Goal: Task Accomplishment & Management: Manage account settings

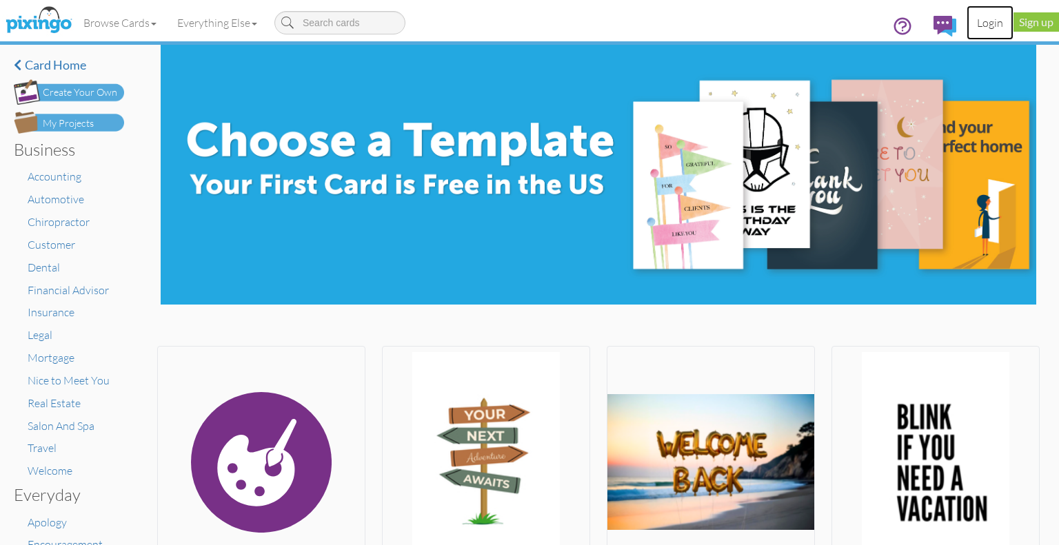
click at [989, 23] on link "Login" at bounding box center [990, 23] width 47 height 34
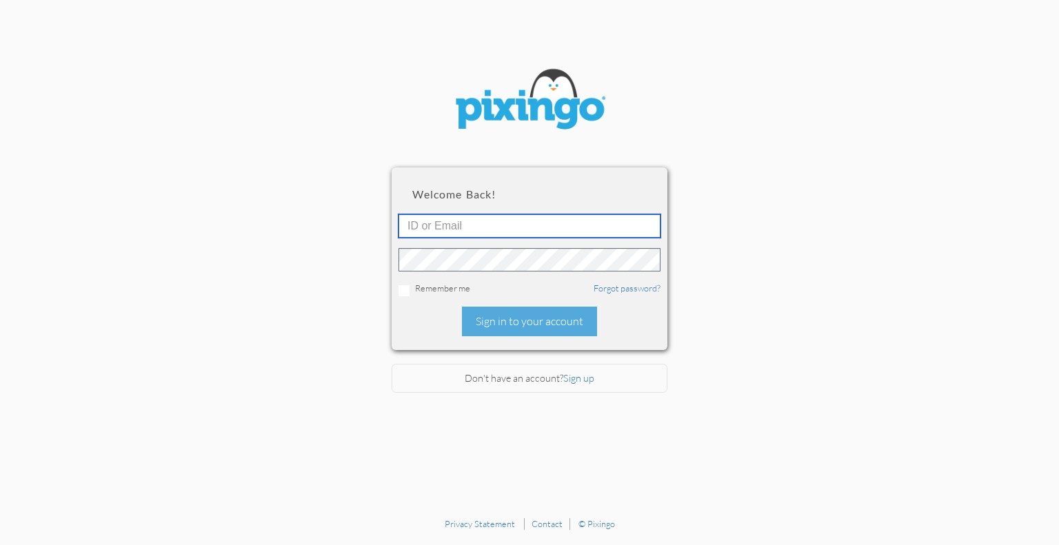
click at [433, 228] on input "text" at bounding box center [530, 225] width 262 height 23
type input "[PERSON_NAME][EMAIL_ADDRESS][DOMAIN_NAME]"
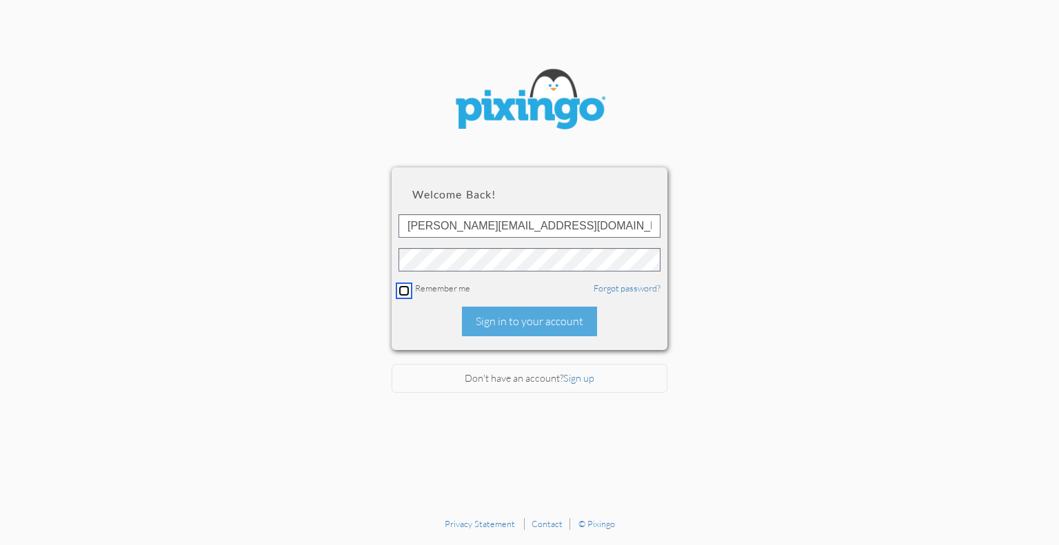
click at [401, 289] on input "checkbox" at bounding box center [404, 290] width 11 height 11
checkbox input "true"
click at [514, 325] on div "Sign in to your account" at bounding box center [529, 322] width 135 height 30
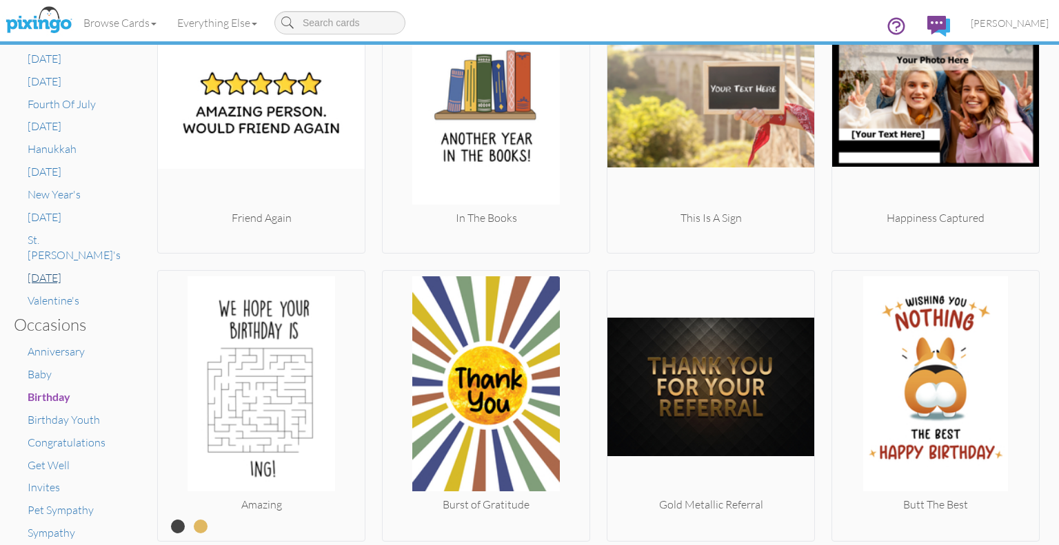
scroll to position [689, 0]
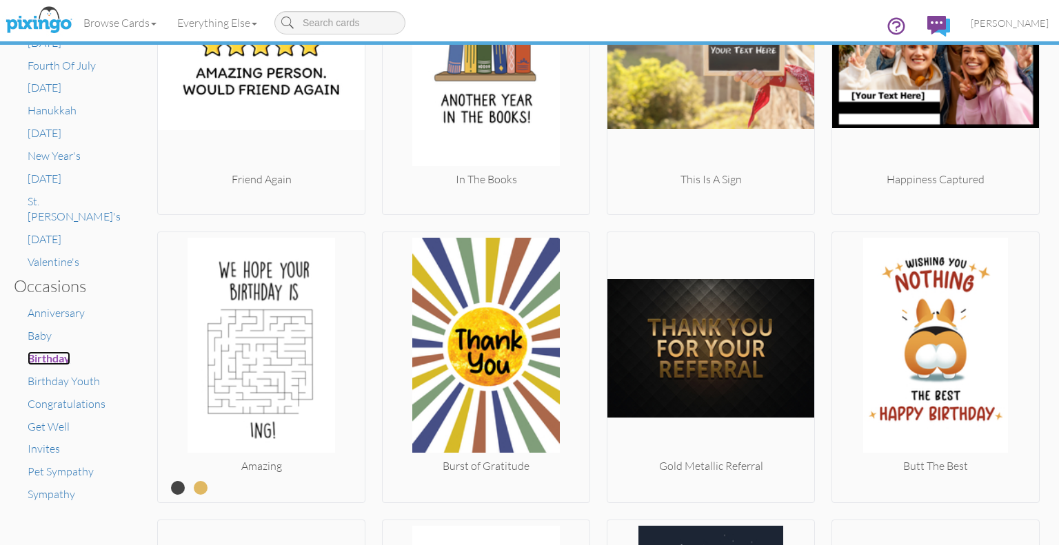
click at [51, 352] on span "Birthday" at bounding box center [49, 358] width 43 height 13
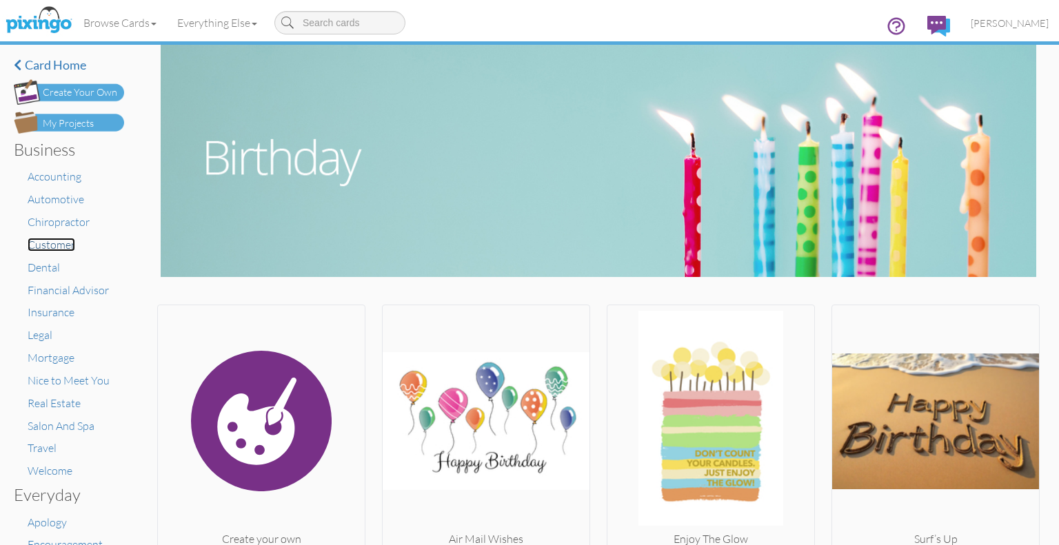
click at [57, 247] on span "Customer" at bounding box center [52, 245] width 48 height 14
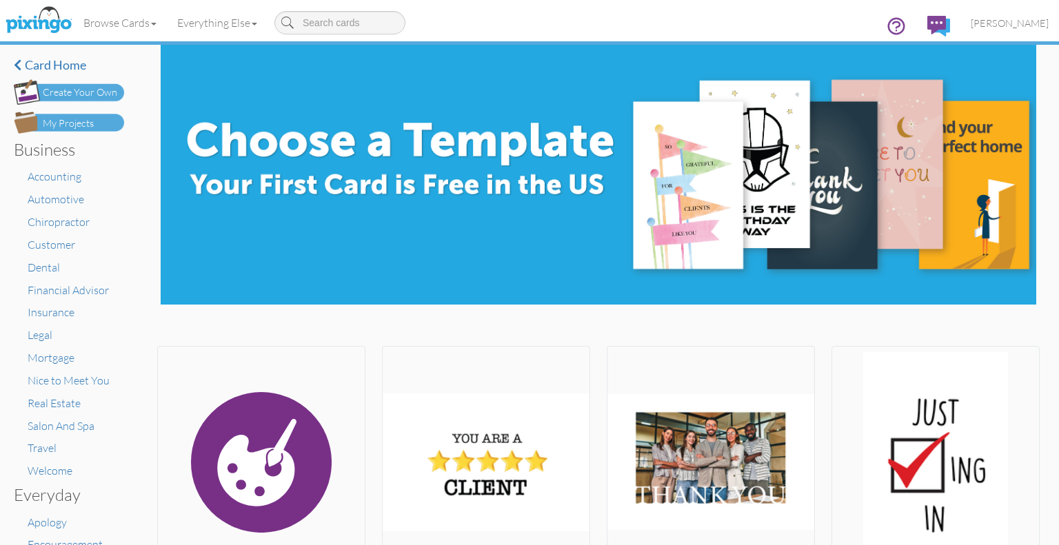
click at [77, 120] on div "My Projects" at bounding box center [68, 124] width 51 height 14
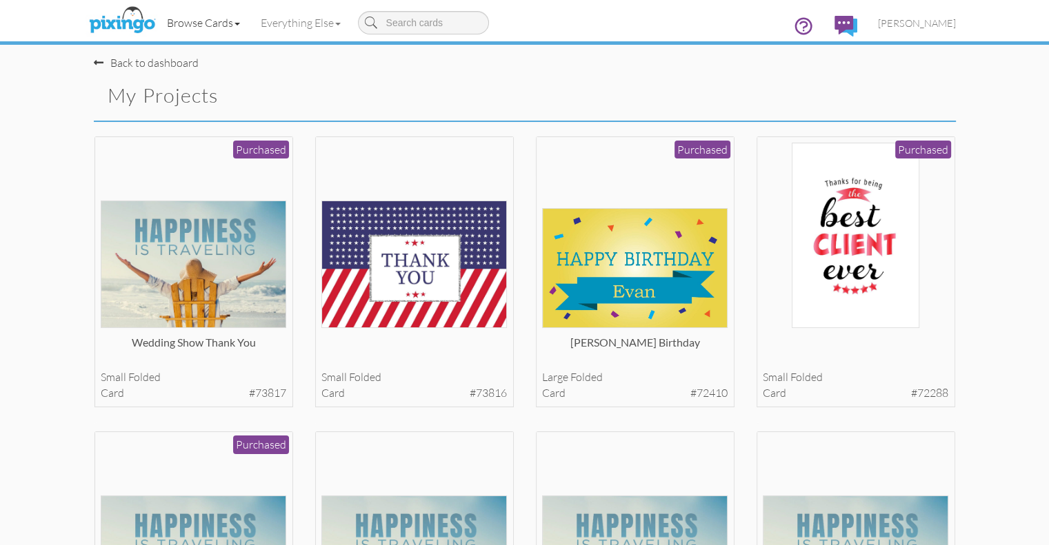
click at [157, 22] on link "Browse Cards" at bounding box center [204, 23] width 94 height 34
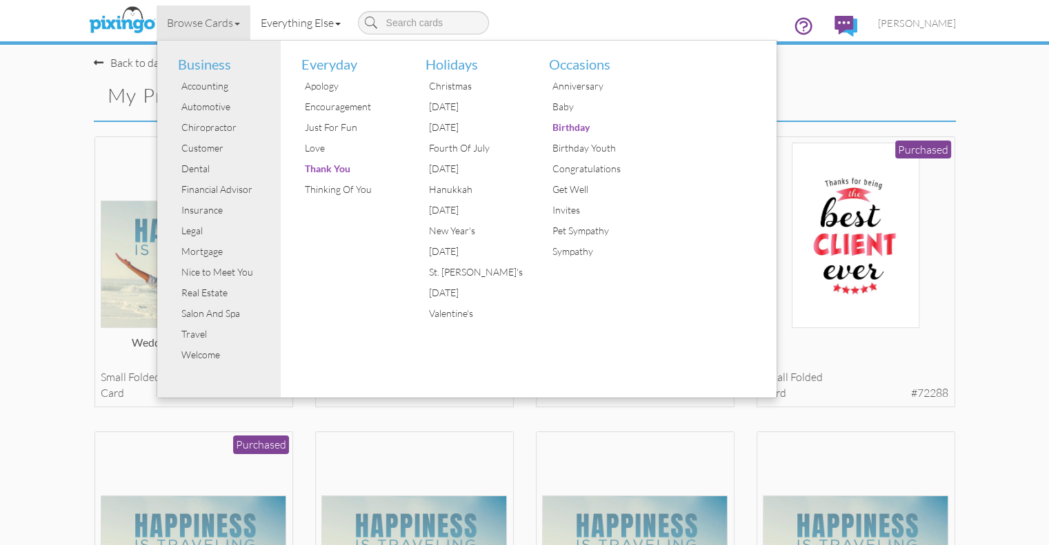
click at [250, 26] on link "Everything Else" at bounding box center [300, 23] width 101 height 34
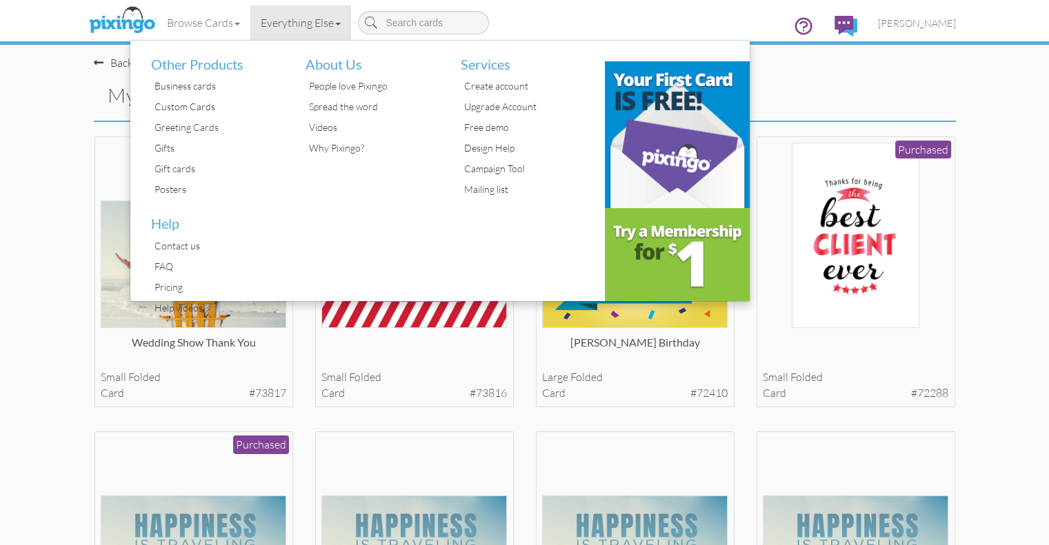
drag, startPoint x: 794, startPoint y: 82, endPoint x: 871, endPoint y: 99, distance: 79.1
click at [795, 83] on div "Back to dashboard My Projects" at bounding box center [524, 87] width 883 height 65
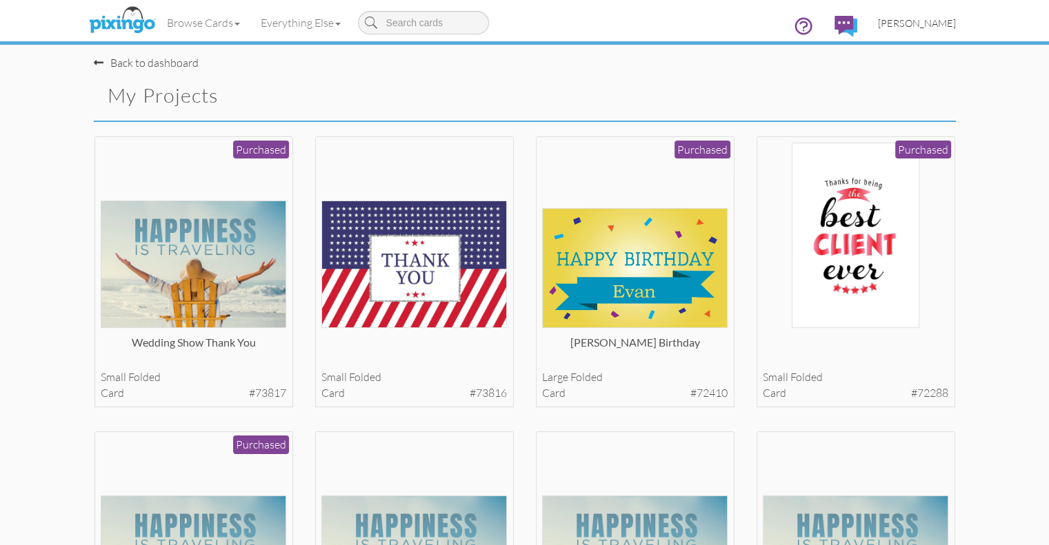
click at [956, 19] on span "[PERSON_NAME]" at bounding box center [917, 23] width 78 height 12
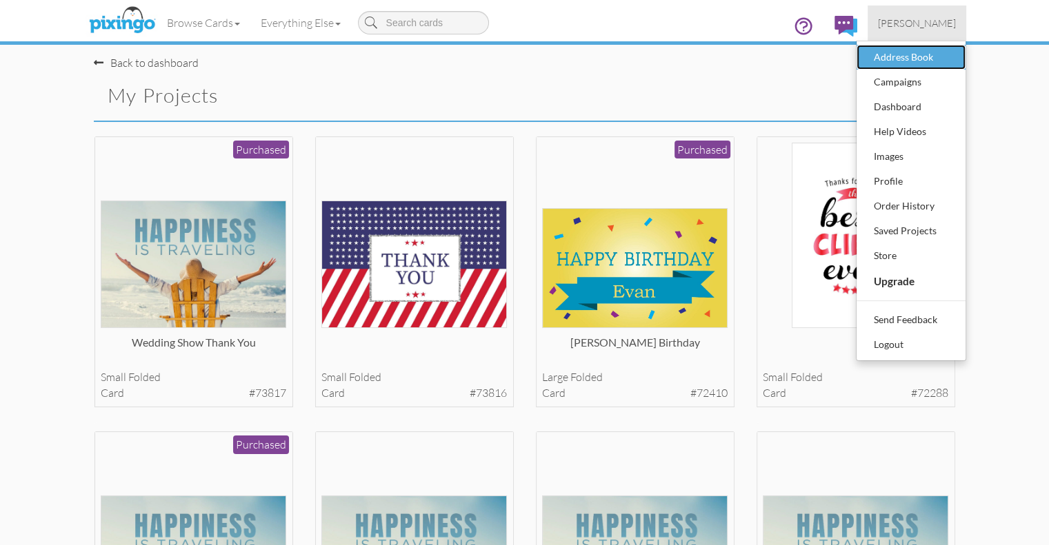
click at [951, 62] on div "Address Book" at bounding box center [910, 57] width 81 height 21
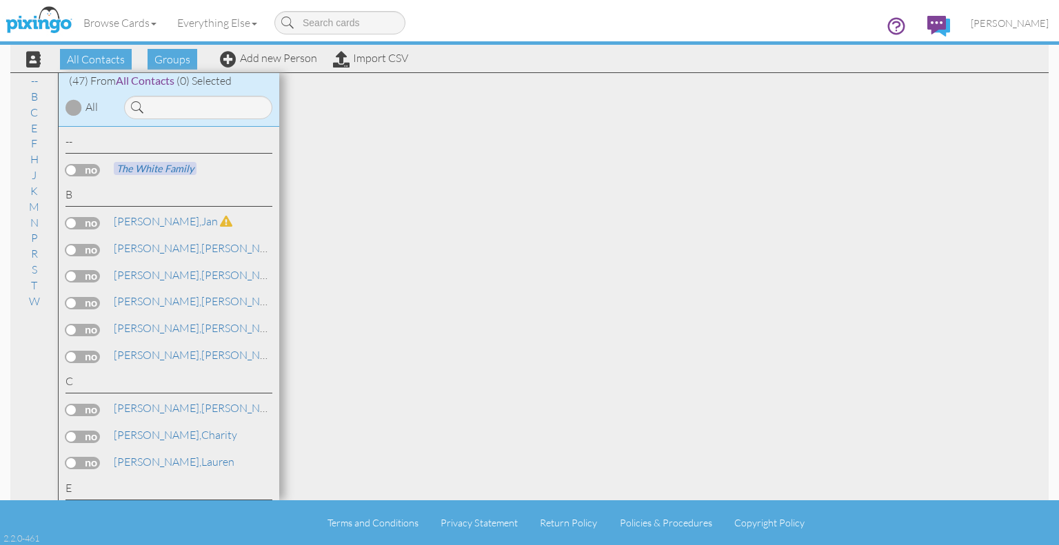
click at [314, 20] on input at bounding box center [339, 22] width 131 height 23
type input "birthdays"
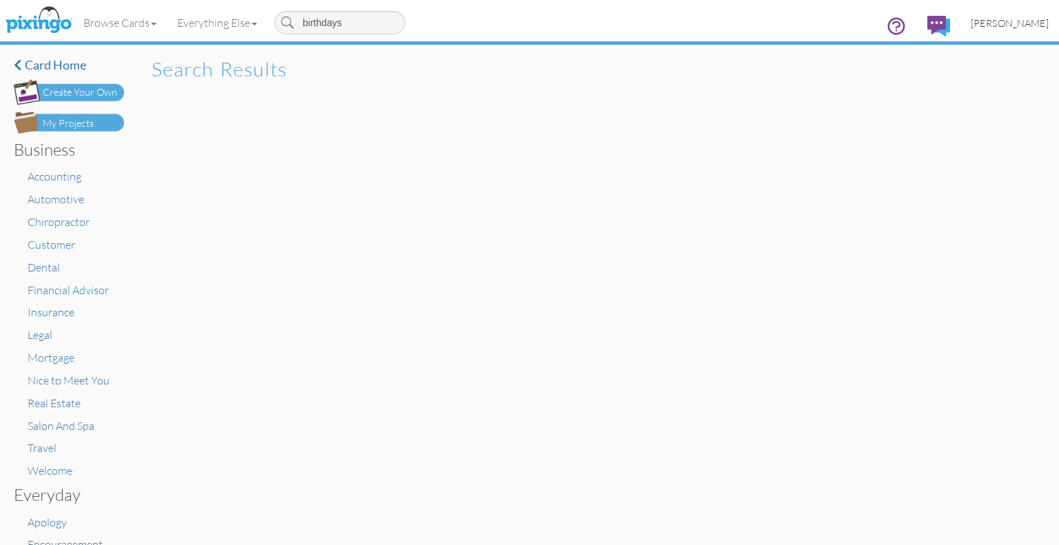
click at [994, 23] on span "[PERSON_NAME]" at bounding box center [1010, 23] width 78 height 12
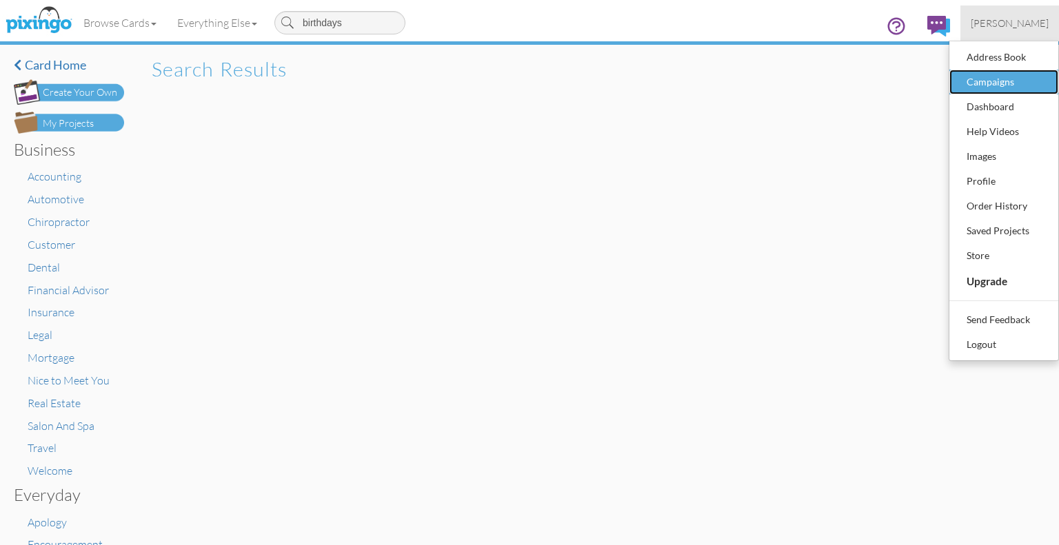
click at [977, 82] on div "Campaigns" at bounding box center [1003, 82] width 81 height 21
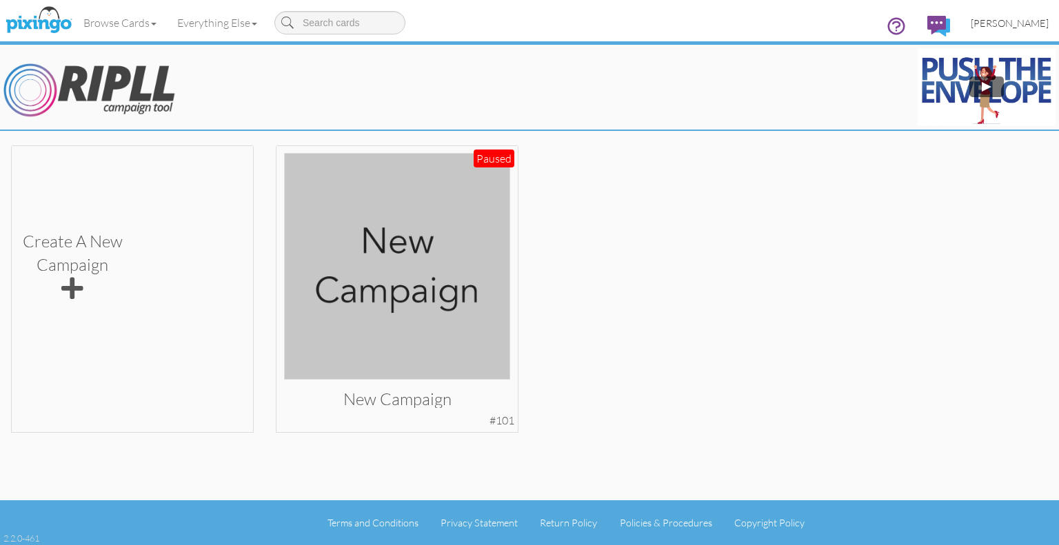
click at [1000, 21] on span "[PERSON_NAME]" at bounding box center [1010, 23] width 78 height 12
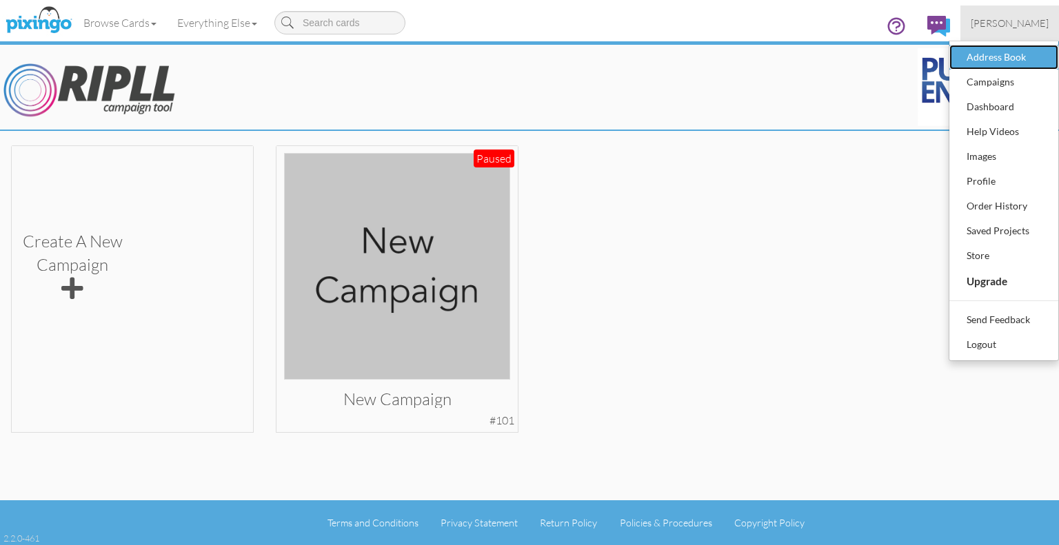
click at [982, 59] on div "Address Book" at bounding box center [1003, 57] width 81 height 21
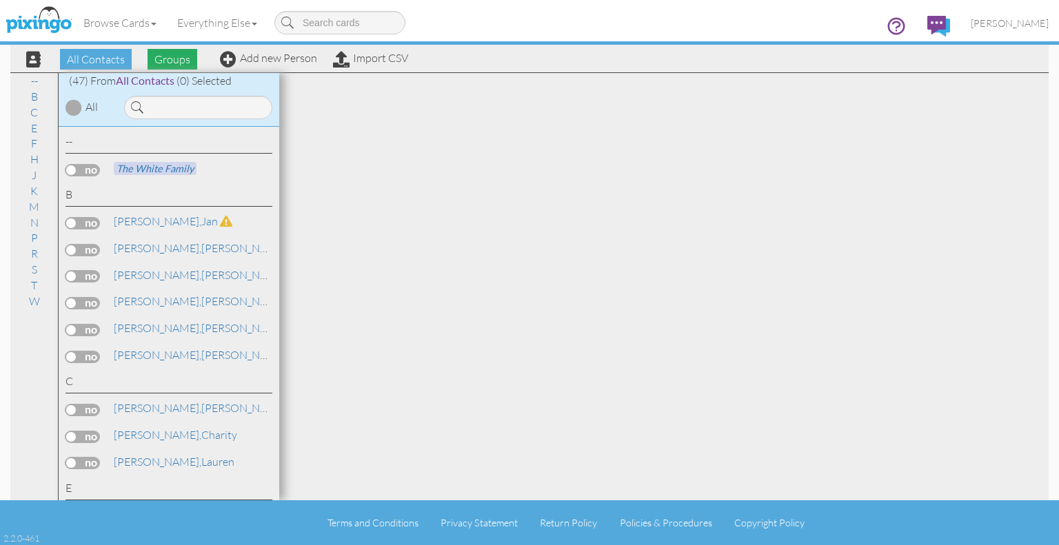
click at [177, 57] on span "Groups" at bounding box center [173, 59] width 50 height 21
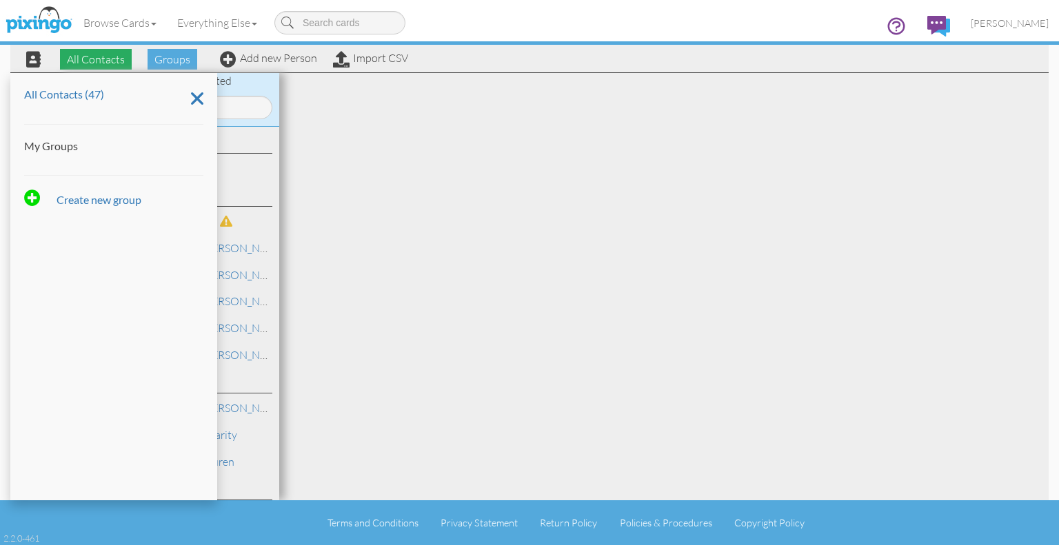
click at [97, 56] on span "All Contacts" at bounding box center [96, 59] width 72 height 21
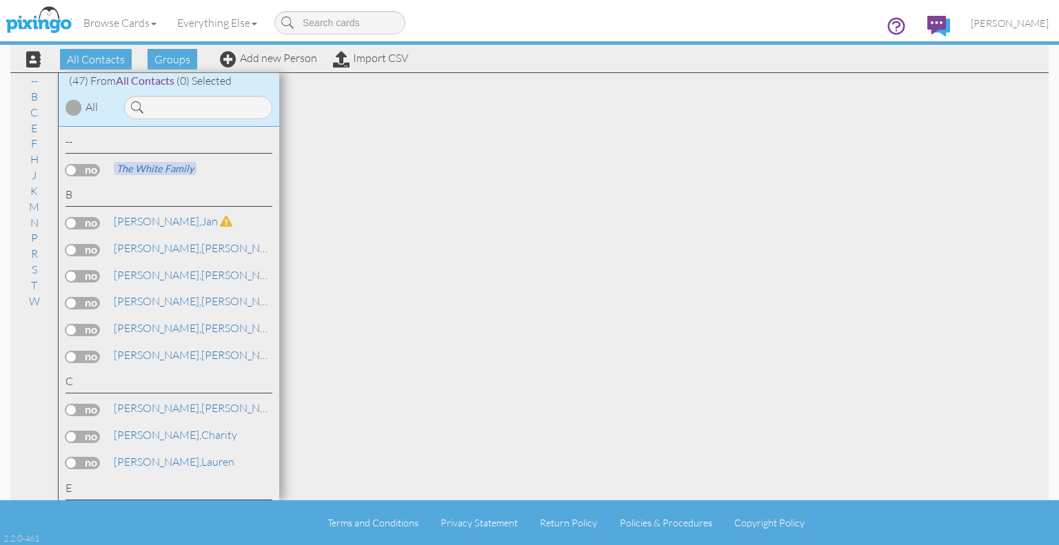
click at [29, 56] on span at bounding box center [33, 59] width 14 height 17
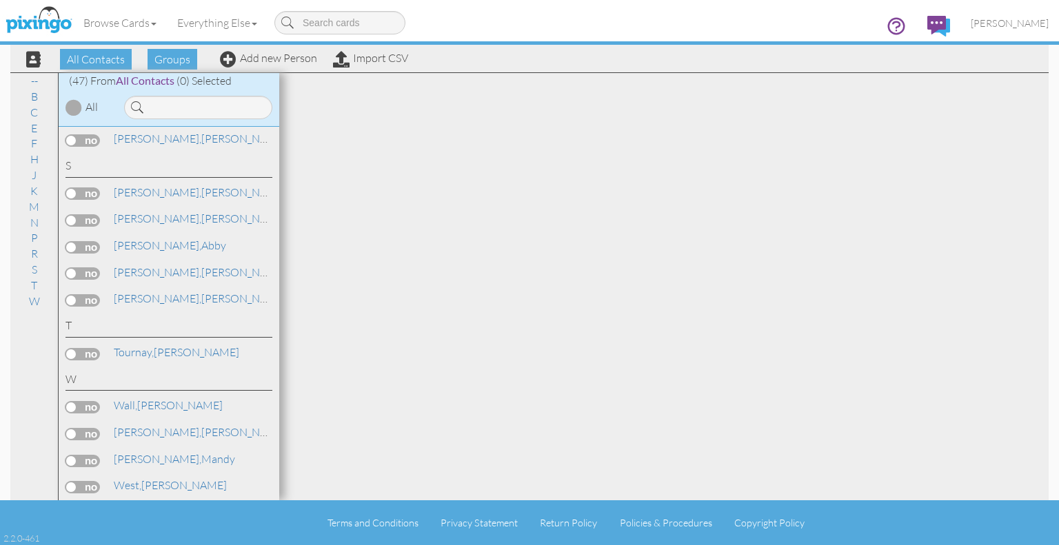
scroll to position [1267, 0]
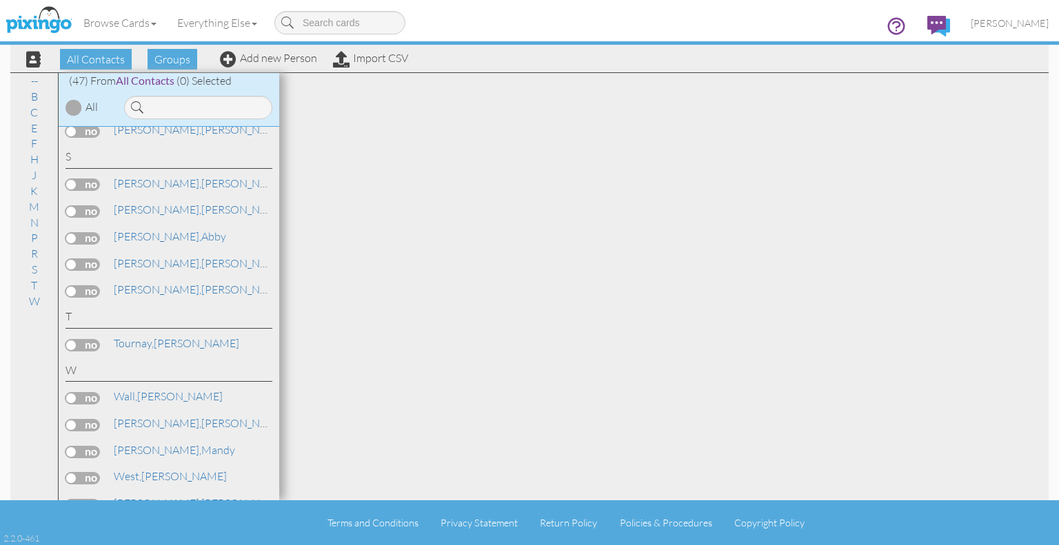
click at [39, 58] on span at bounding box center [33, 59] width 14 height 17
click at [33, 58] on span at bounding box center [33, 59] width 14 height 17
click at [152, 495] on link "[PERSON_NAME][GEOGRAPHIC_DATA]" at bounding box center [207, 503] width 190 height 17
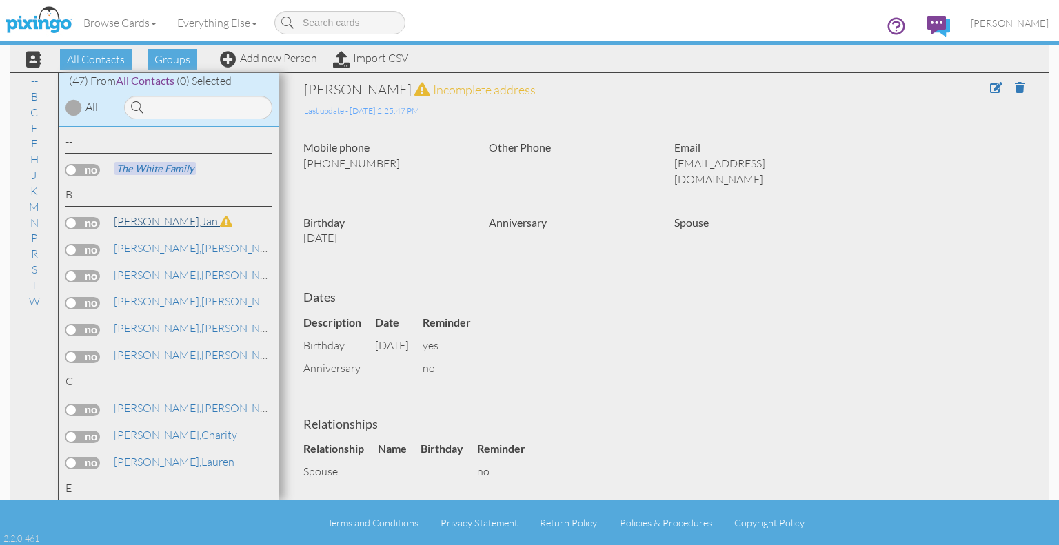
click at [137, 222] on span "[PERSON_NAME]," at bounding box center [158, 221] width 88 height 14
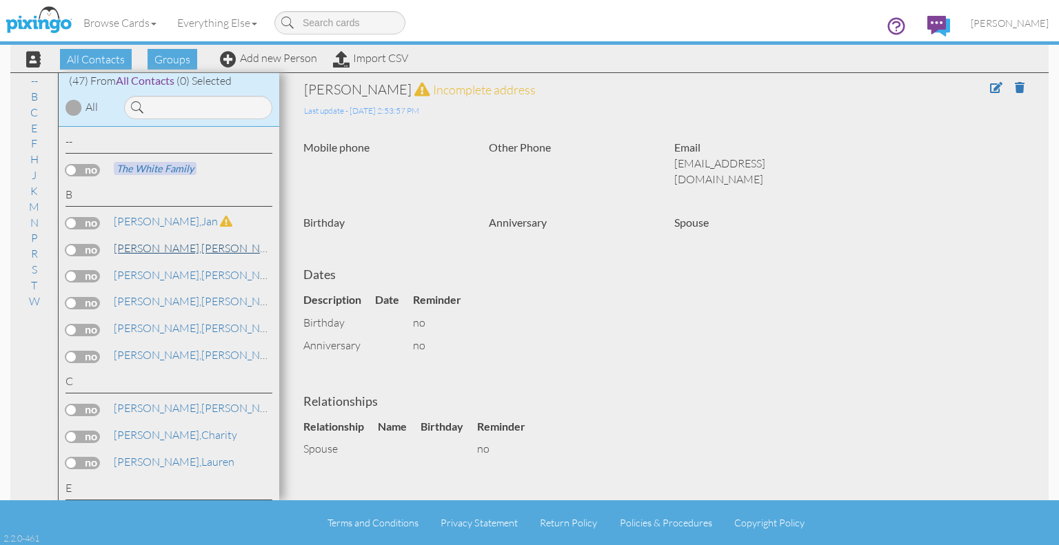
click at [153, 250] on link "[PERSON_NAME]" at bounding box center [200, 248] width 176 height 17
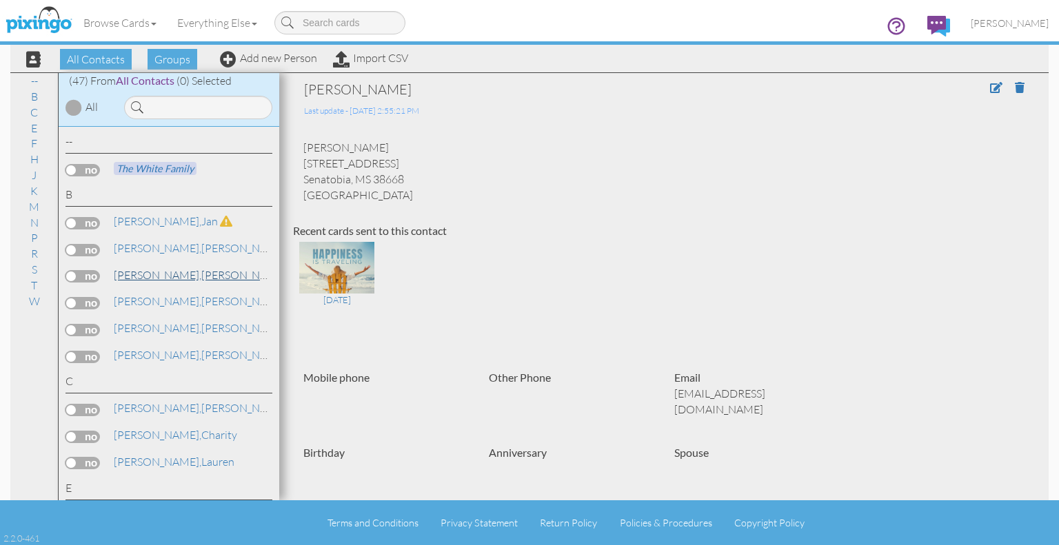
click at [135, 272] on span "[PERSON_NAME]," at bounding box center [158, 275] width 88 height 14
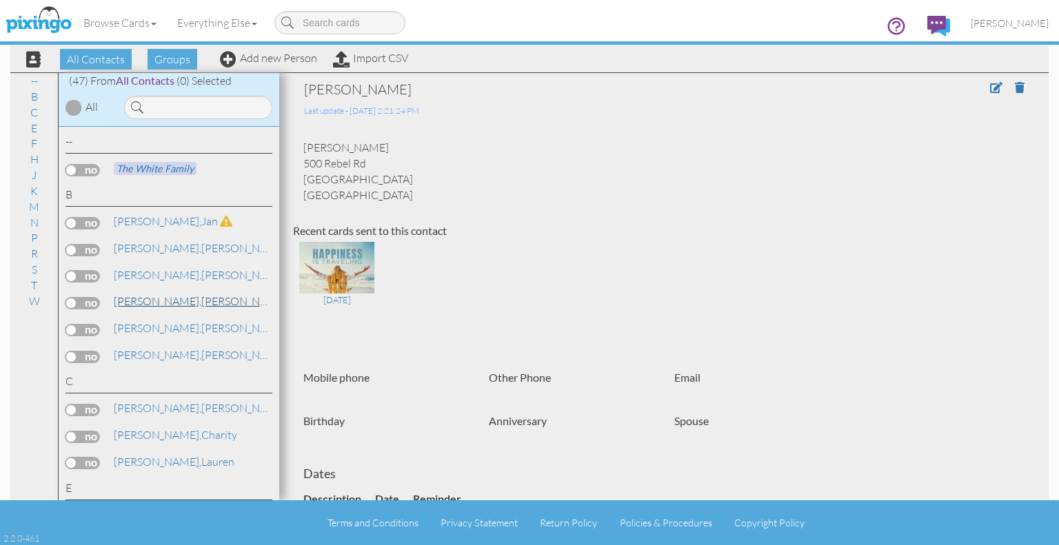
click at [145, 300] on link "[PERSON_NAME]" at bounding box center [200, 301] width 176 height 17
click at [172, 328] on link "[PERSON_NAME]" at bounding box center [200, 328] width 176 height 17
click at [155, 355] on link "[PERSON_NAME]" at bounding box center [200, 355] width 176 height 17
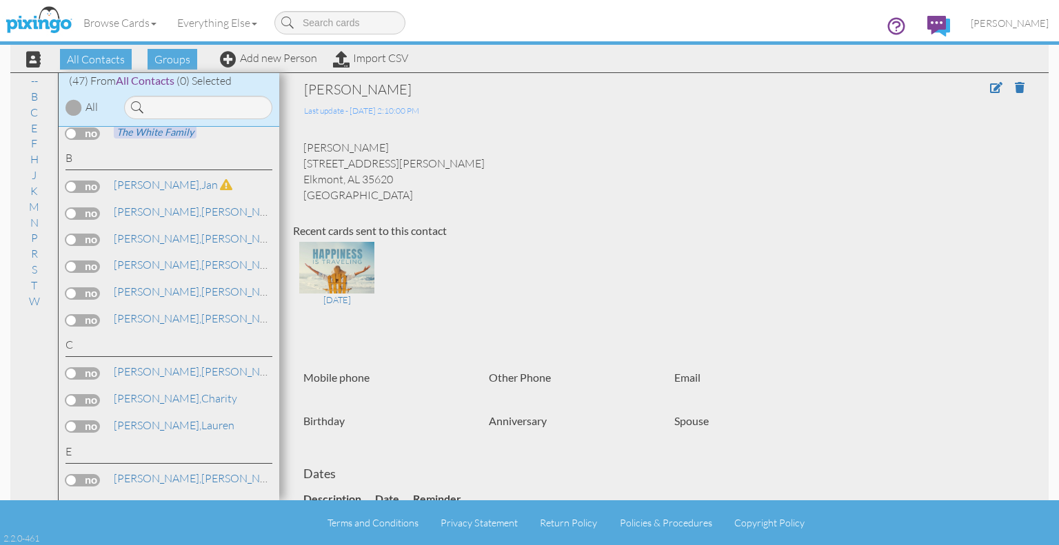
scroll to position [207, 0]
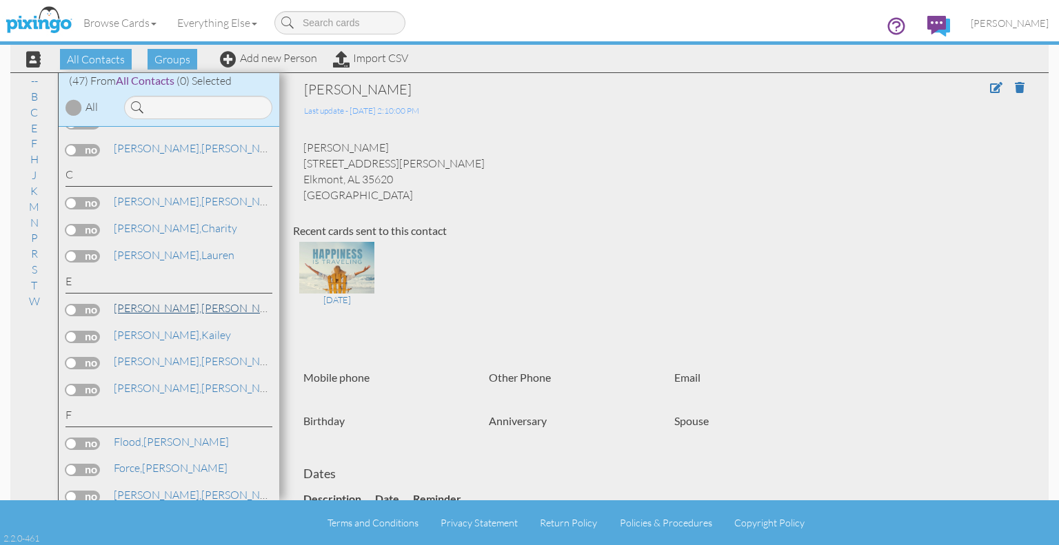
click at [147, 308] on link "[PERSON_NAME]" at bounding box center [200, 308] width 176 height 17
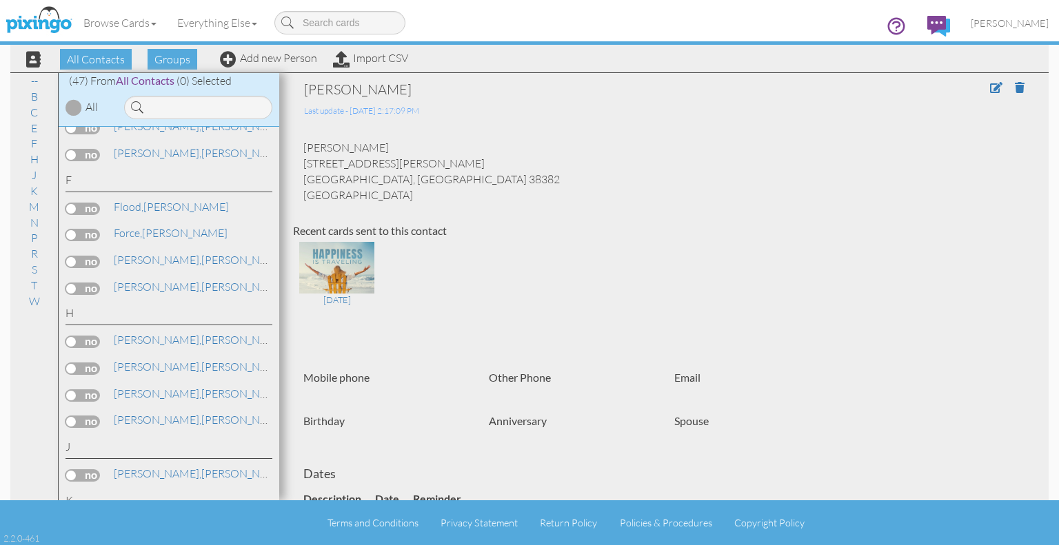
scroll to position [552, 0]
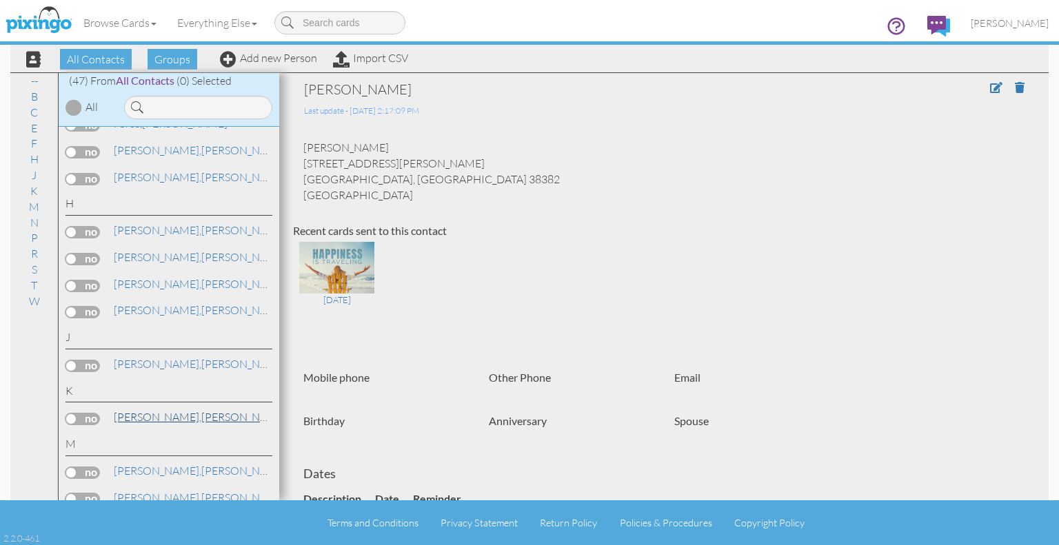
click at [157, 410] on link "[PERSON_NAME]" at bounding box center [200, 417] width 176 height 17
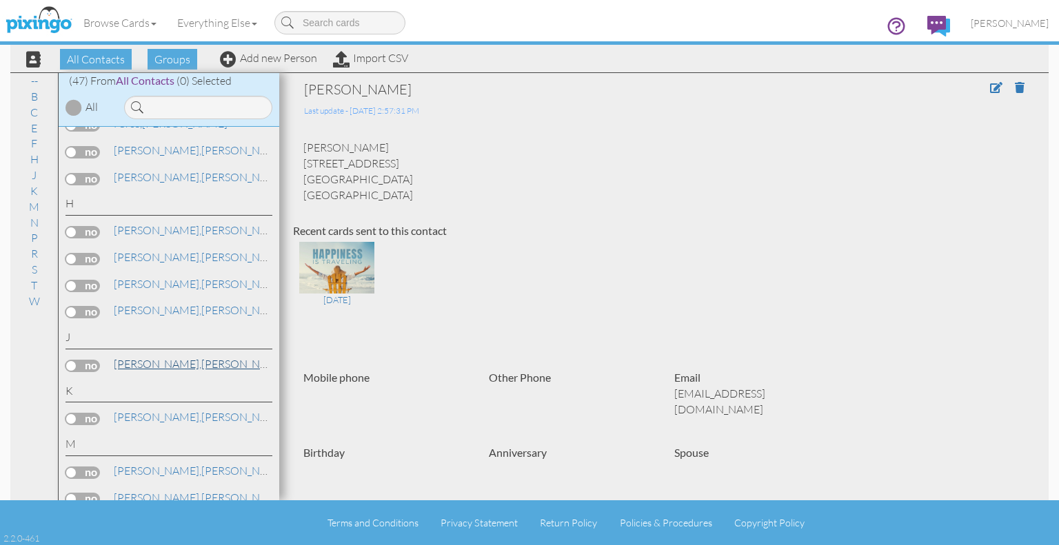
click at [143, 357] on span "[PERSON_NAME]," at bounding box center [158, 364] width 88 height 14
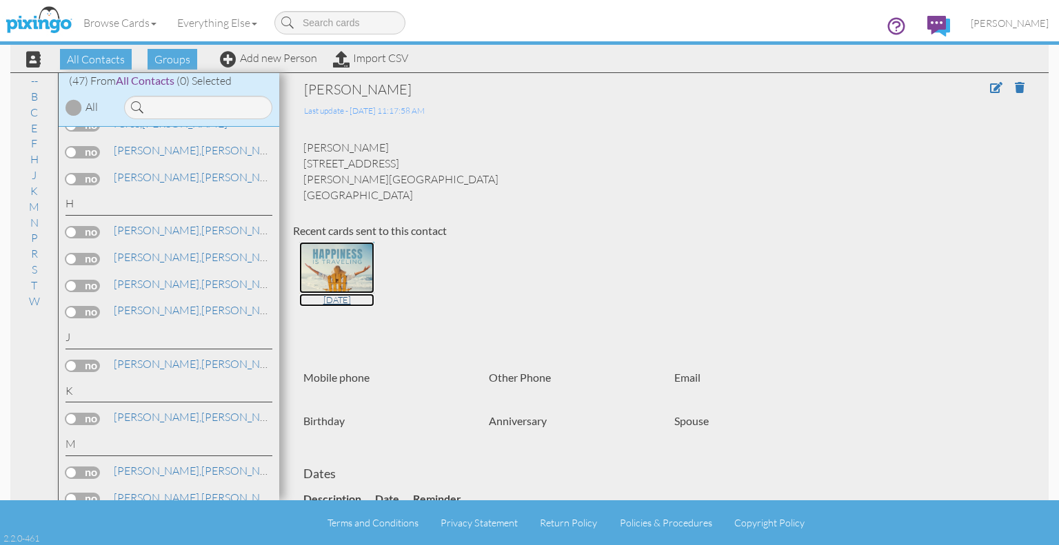
click at [340, 274] on img at bounding box center [336, 268] width 75 height 52
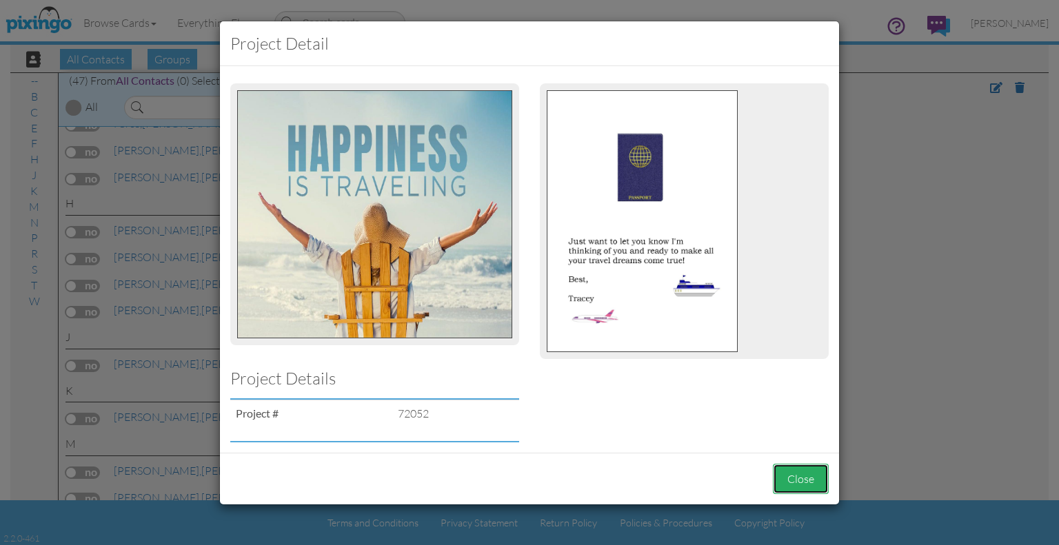
click at [805, 481] on button "Close" at bounding box center [801, 479] width 56 height 31
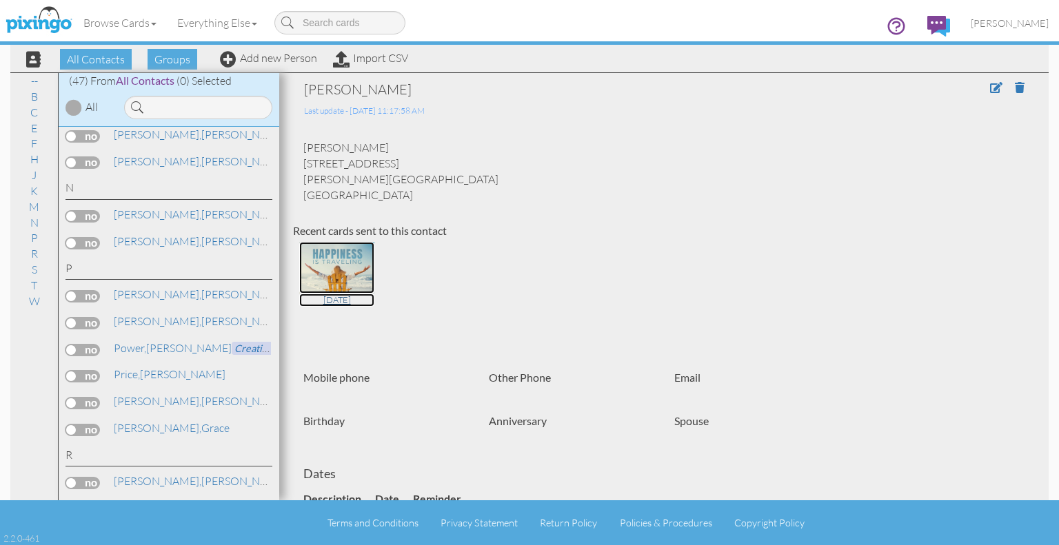
scroll to position [896, 0]
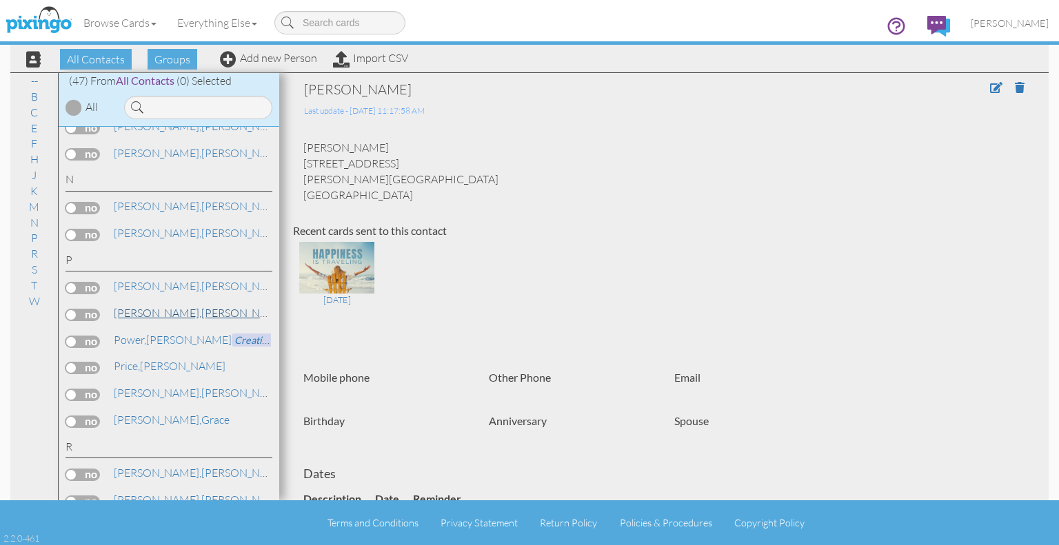
click at [156, 305] on link "[PERSON_NAME]" at bounding box center [200, 313] width 176 height 17
click at [154, 358] on link "[PERSON_NAME]" at bounding box center [169, 366] width 114 height 17
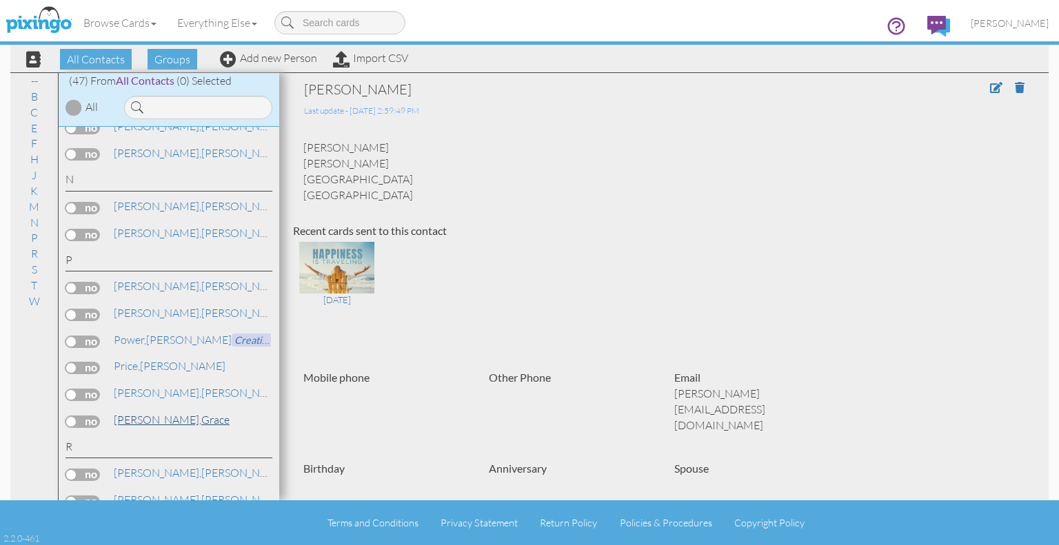
scroll to position [1034, 0]
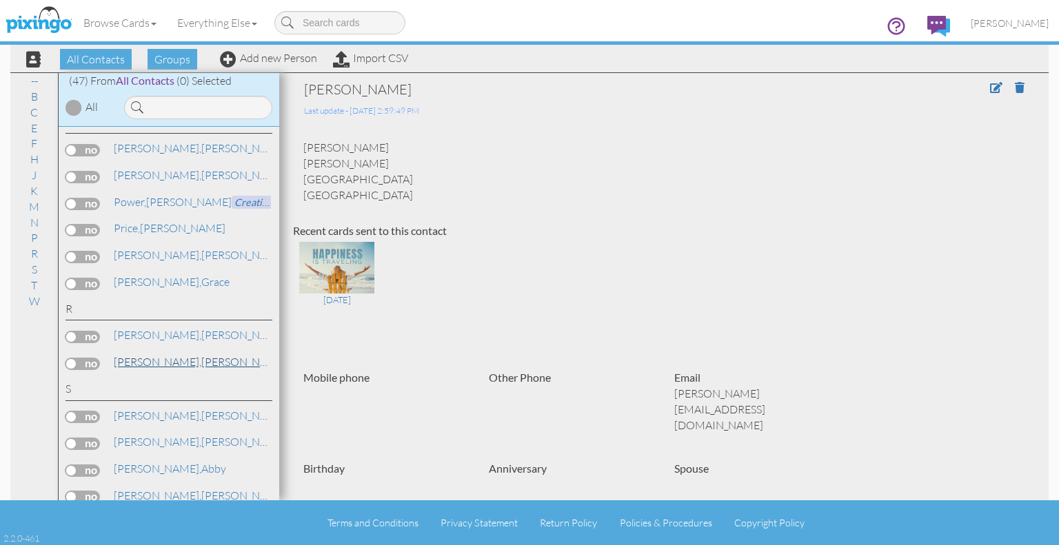
click at [150, 355] on span "[PERSON_NAME]," at bounding box center [158, 362] width 88 height 14
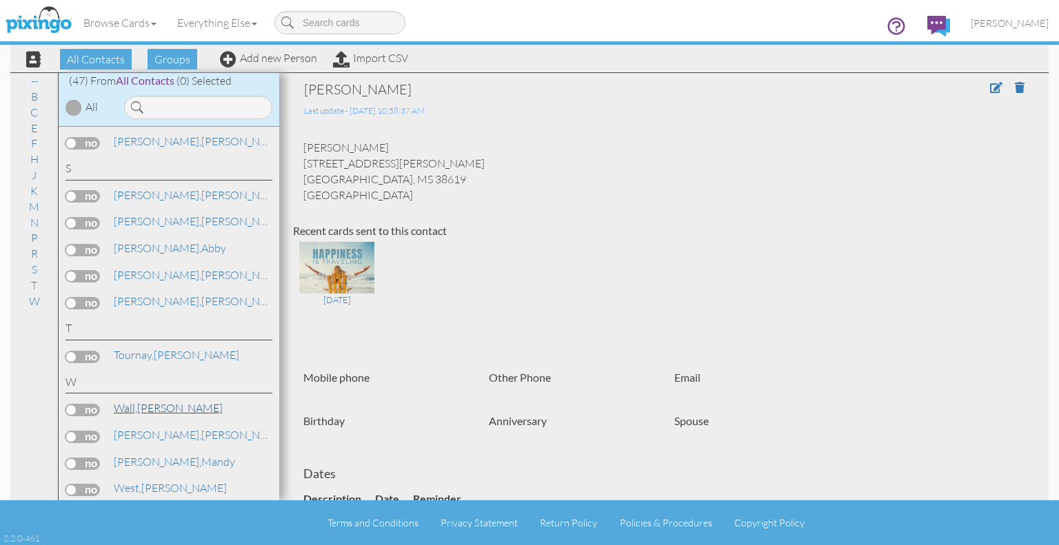
scroll to position [1267, 0]
